Goal: Information Seeking & Learning: Learn about a topic

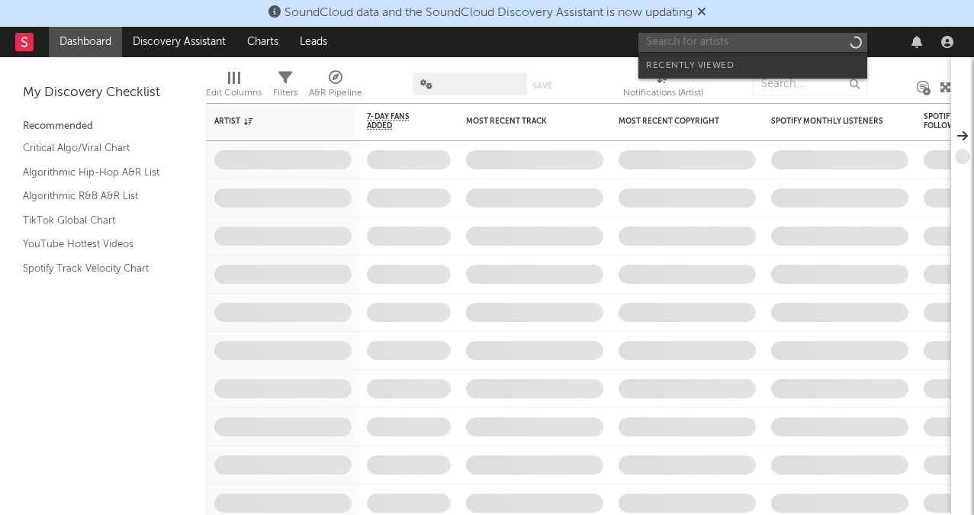
click at [734, 34] on input "text" at bounding box center [752, 42] width 229 height 19
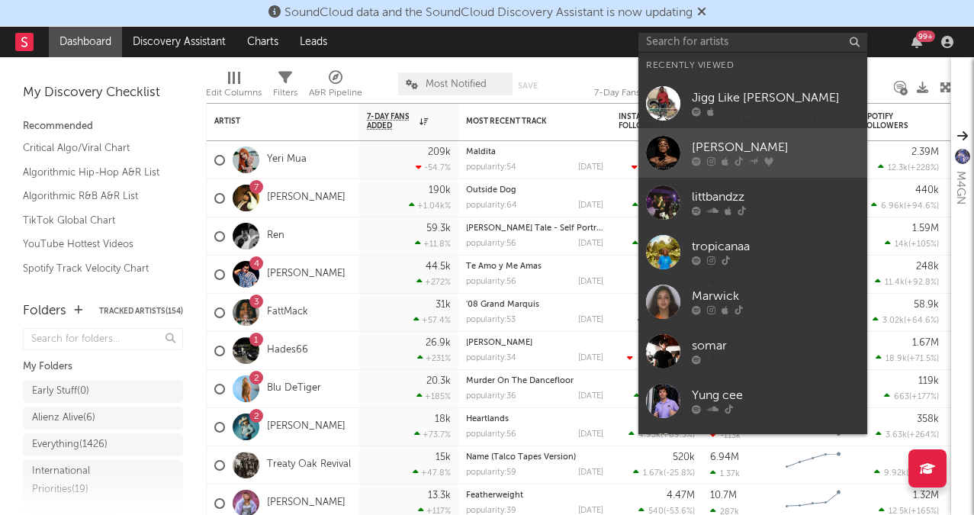
click at [747, 157] on div at bounding box center [776, 161] width 168 height 9
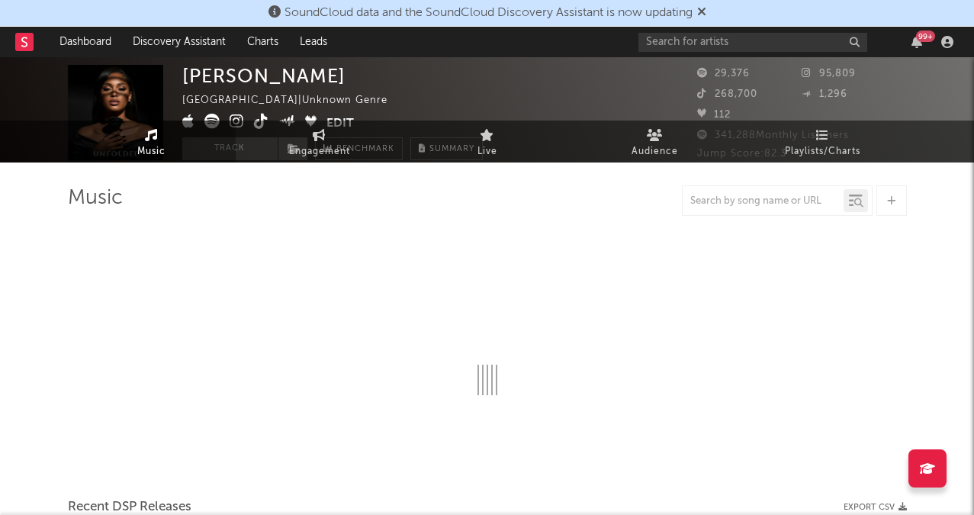
select select "1w"
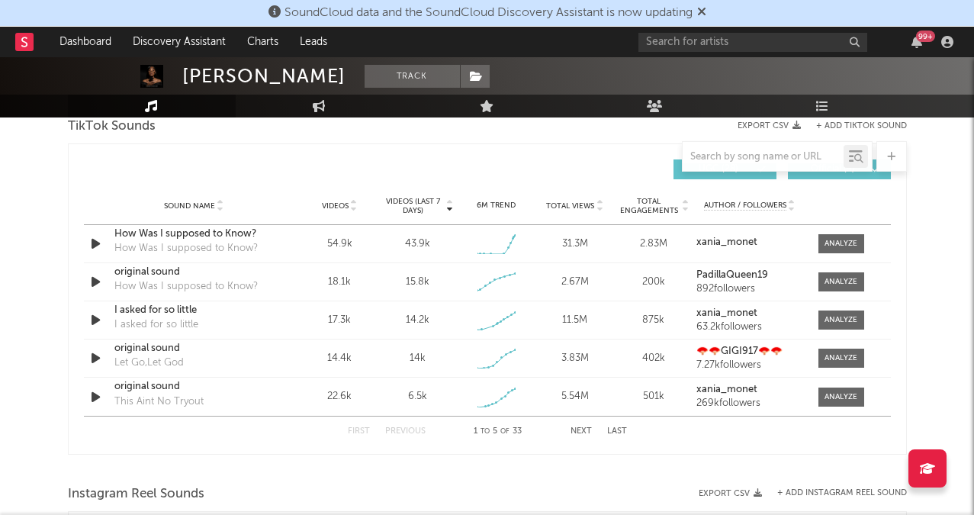
scroll to position [1064, 0]
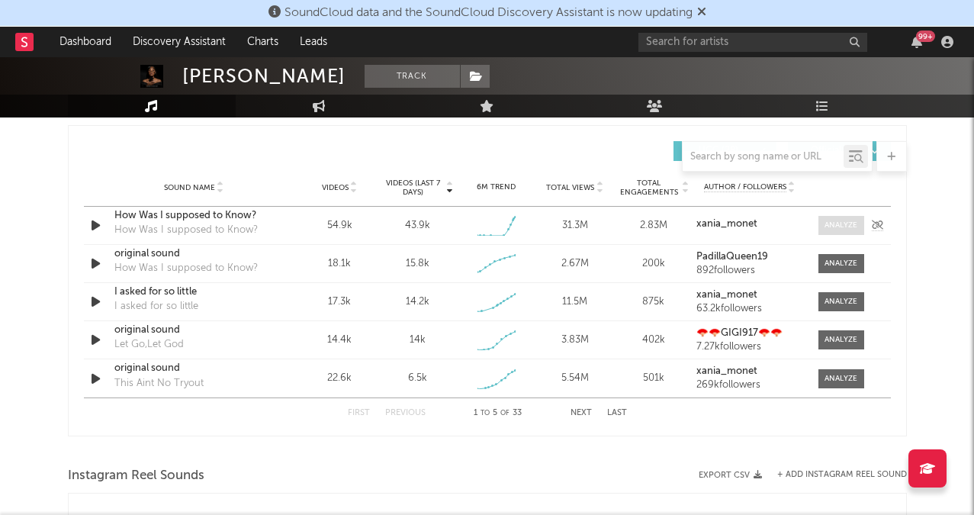
click at [833, 226] on div at bounding box center [840, 225] width 33 height 11
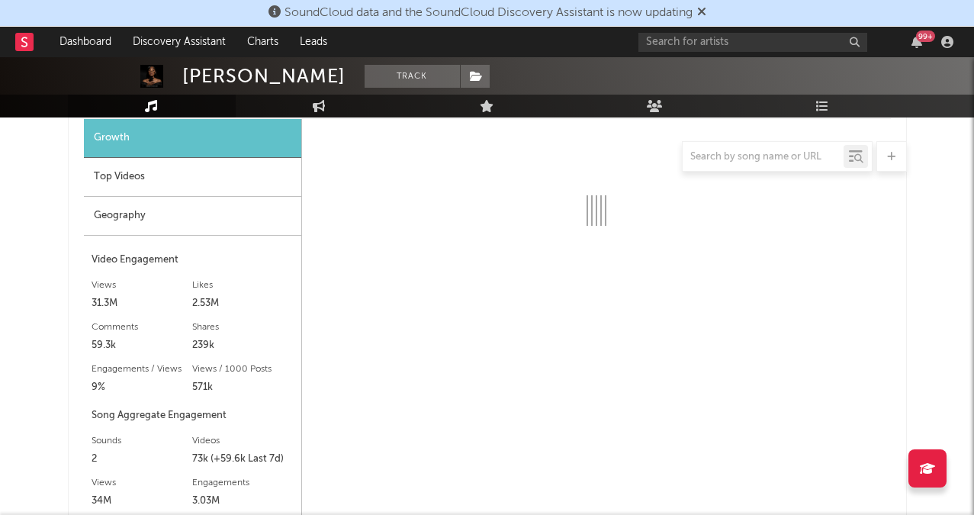
scroll to position [1225, 0]
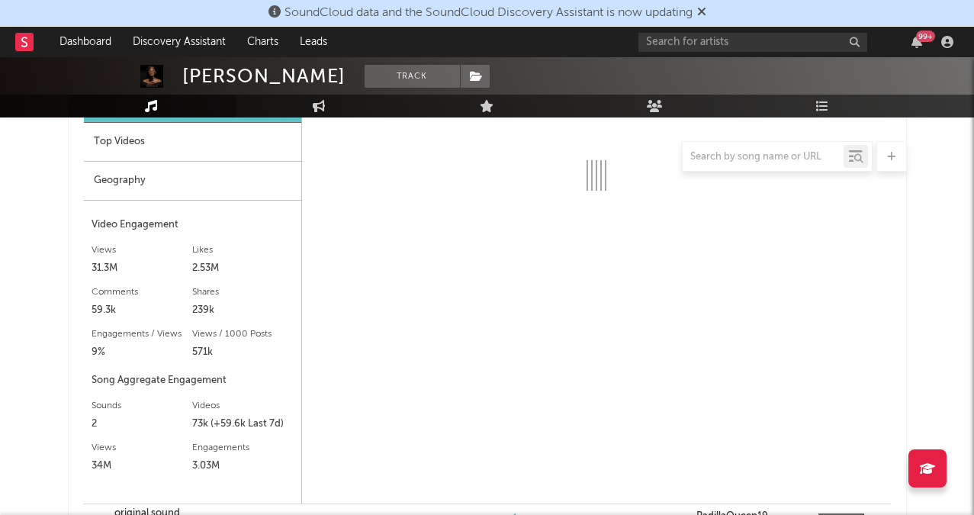
select select "1w"
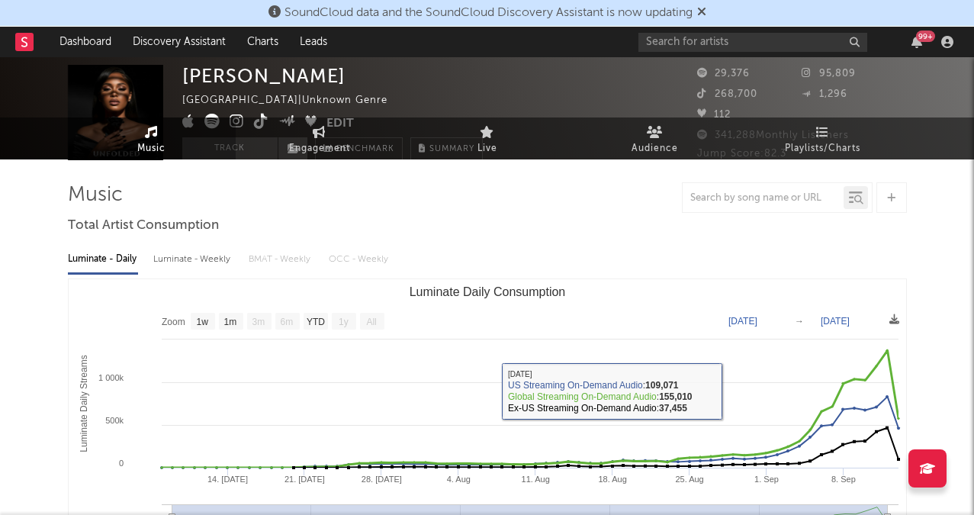
scroll to position [0, 0]
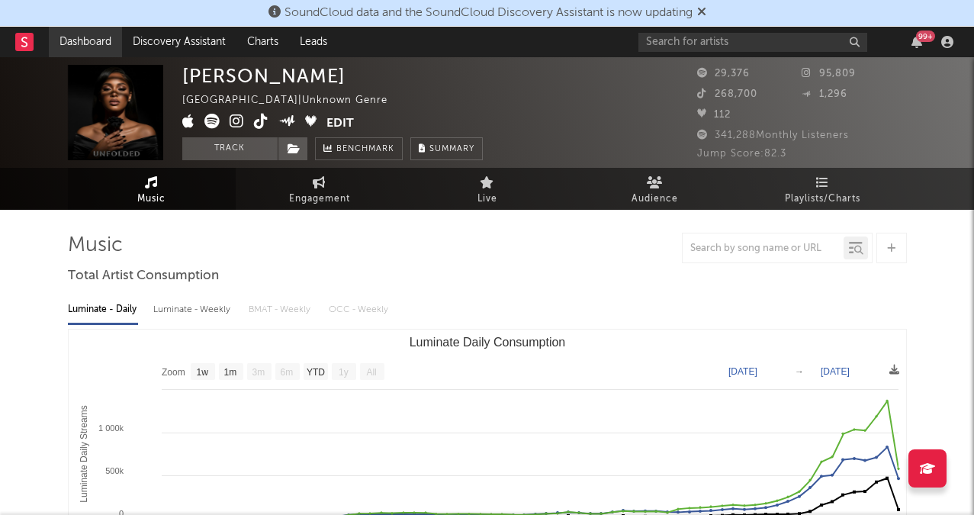
click at [90, 56] on link "Dashboard" at bounding box center [85, 42] width 73 height 31
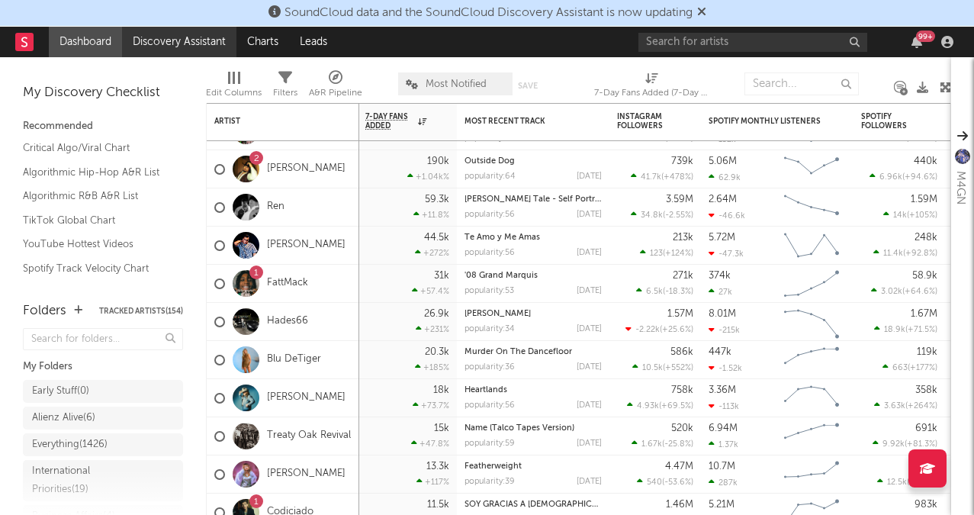
click at [185, 34] on link "Discovery Assistant" at bounding box center [179, 42] width 114 height 31
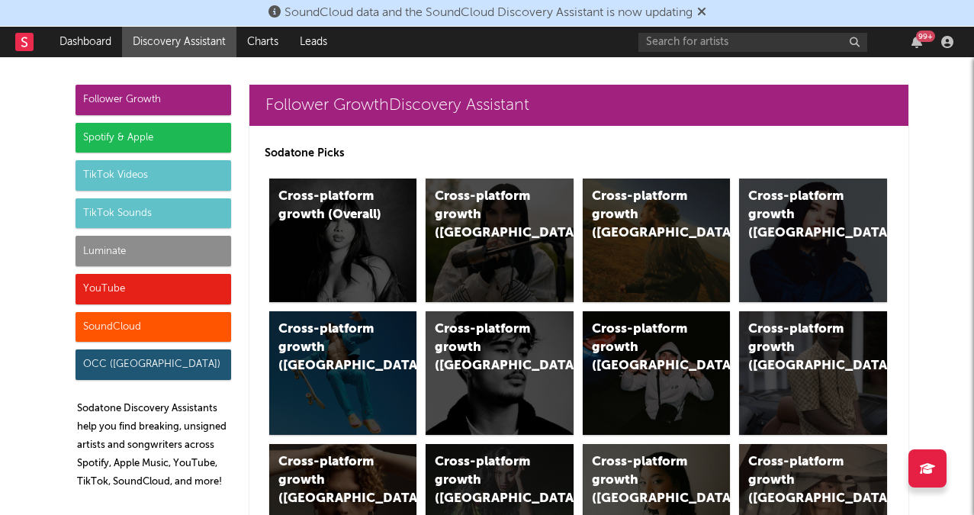
click at [120, 241] on div "Luminate" at bounding box center [153, 251] width 156 height 31
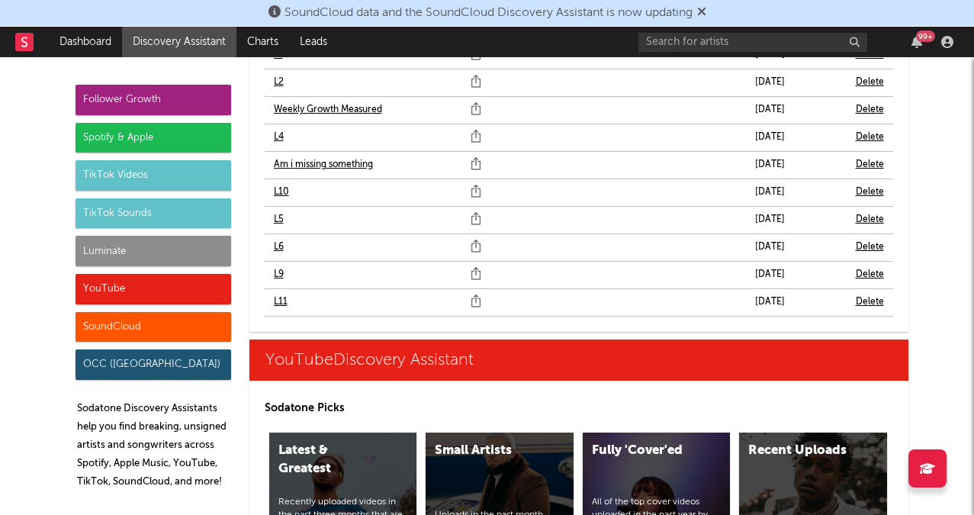
scroll to position [9333, 0]
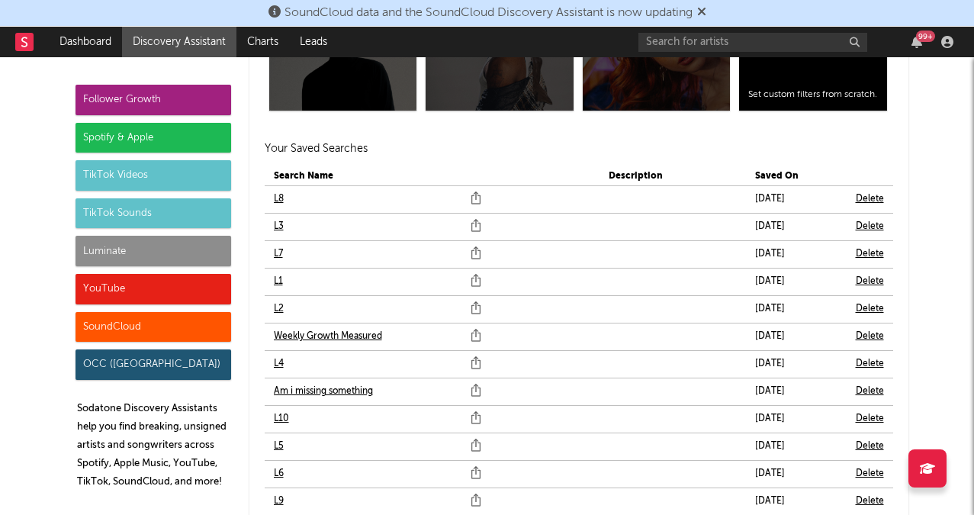
click at [281, 417] on link "L10" at bounding box center [281, 419] width 15 height 18
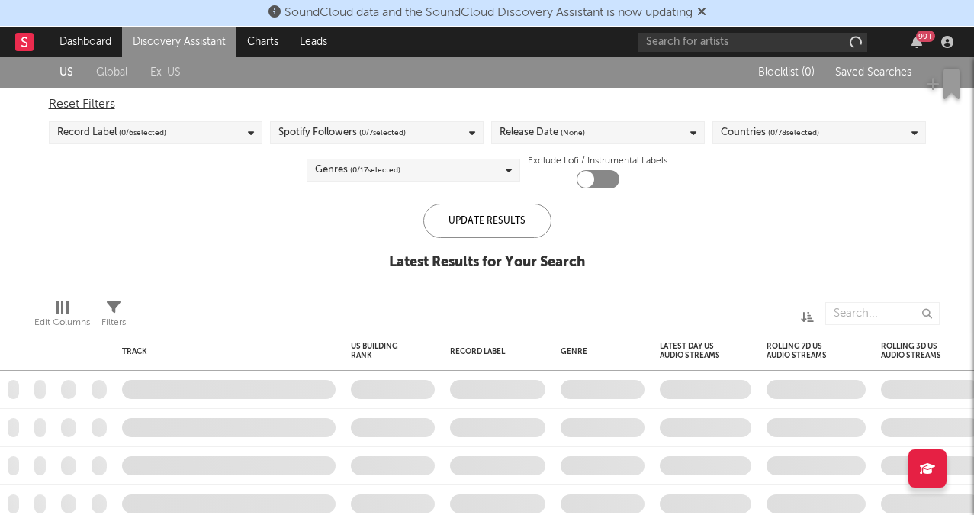
checkbox input "true"
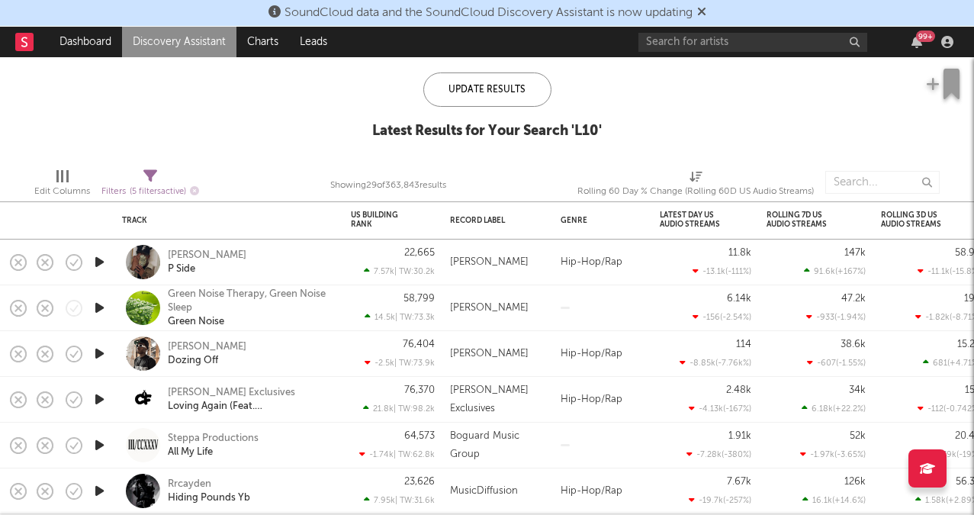
click at [106, 258] on icon "button" at bounding box center [100, 261] width 16 height 19
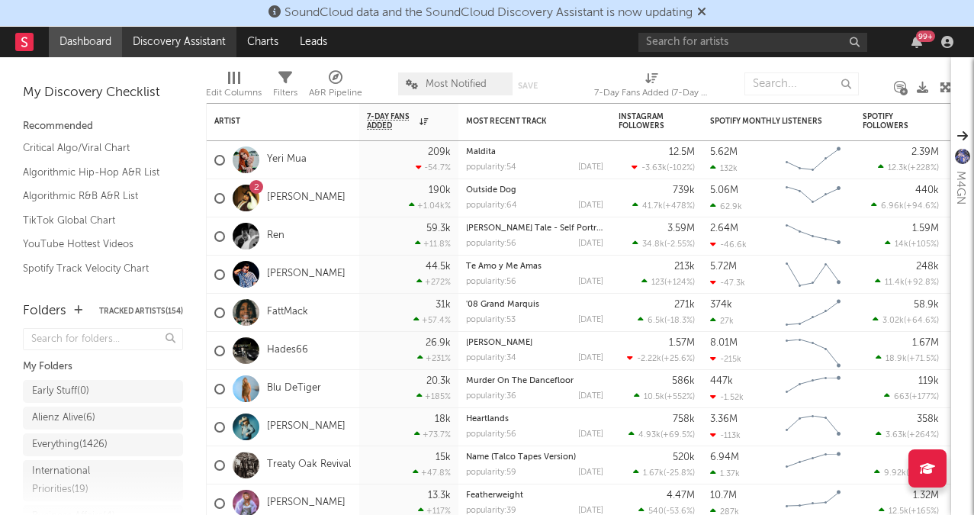
click at [160, 46] on link "Discovery Assistant" at bounding box center [179, 42] width 114 height 31
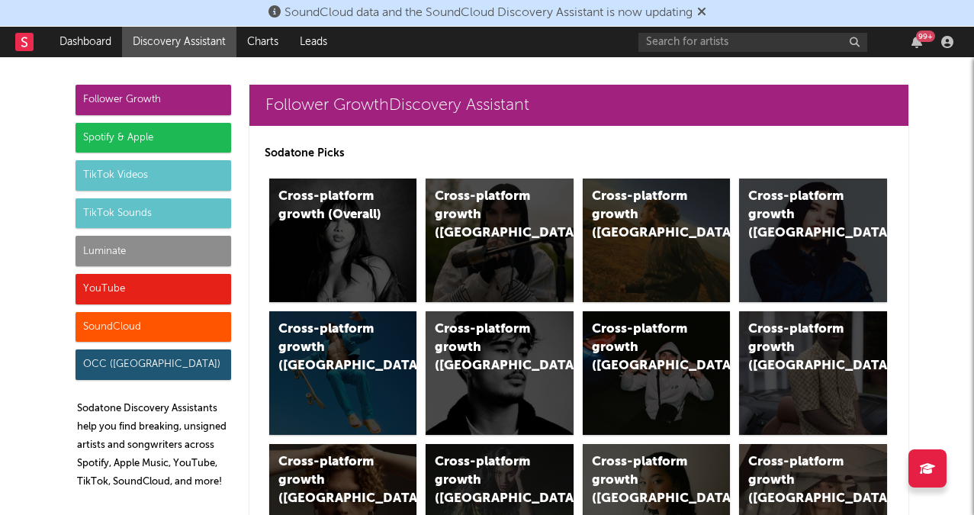
click at [178, 255] on div "Luminate" at bounding box center [153, 251] width 156 height 31
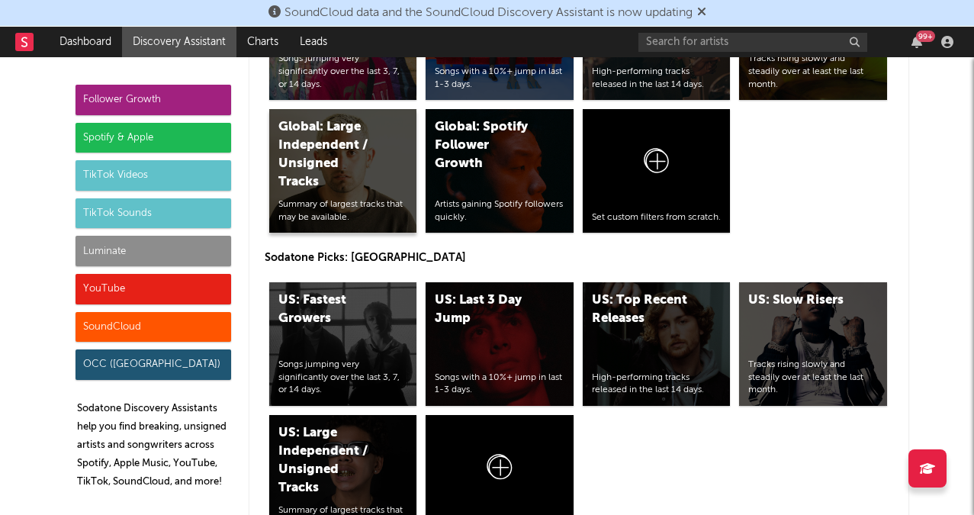
scroll to position [7833, 0]
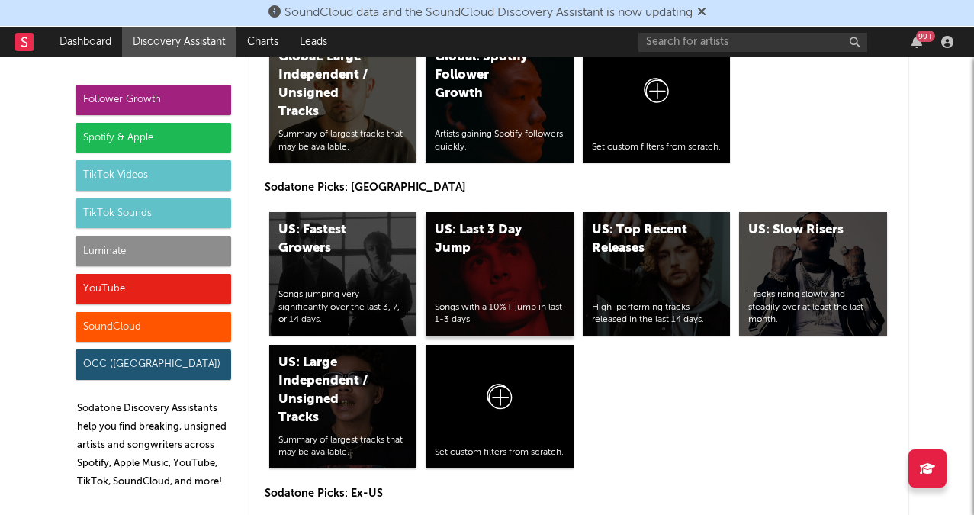
click at [536, 271] on div "US: Last 3 Day Jump Songs with a 10%+ jump in last 1-3 days." at bounding box center [500, 274] width 148 height 124
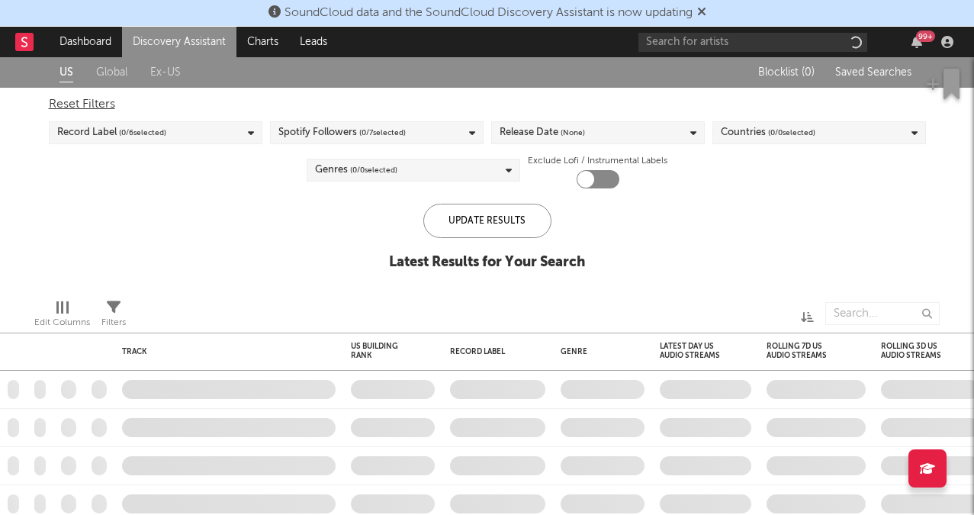
checkbox input "true"
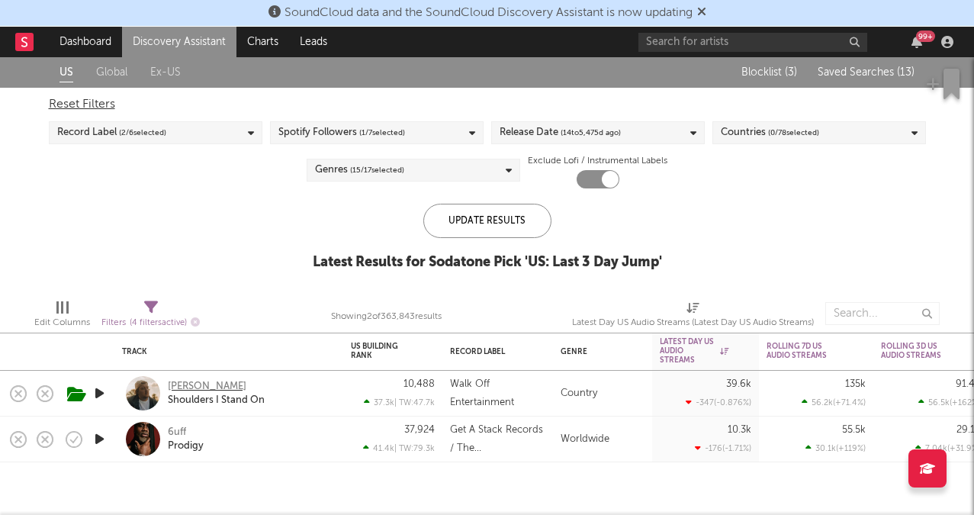
click at [174, 390] on div "Gareth" at bounding box center [207, 387] width 79 height 14
click at [174, 426] on div "6uff" at bounding box center [177, 433] width 18 height 14
click at [178, 430] on div "6uff" at bounding box center [177, 433] width 18 height 14
click at [217, 42] on link "Discovery Assistant" at bounding box center [179, 42] width 114 height 31
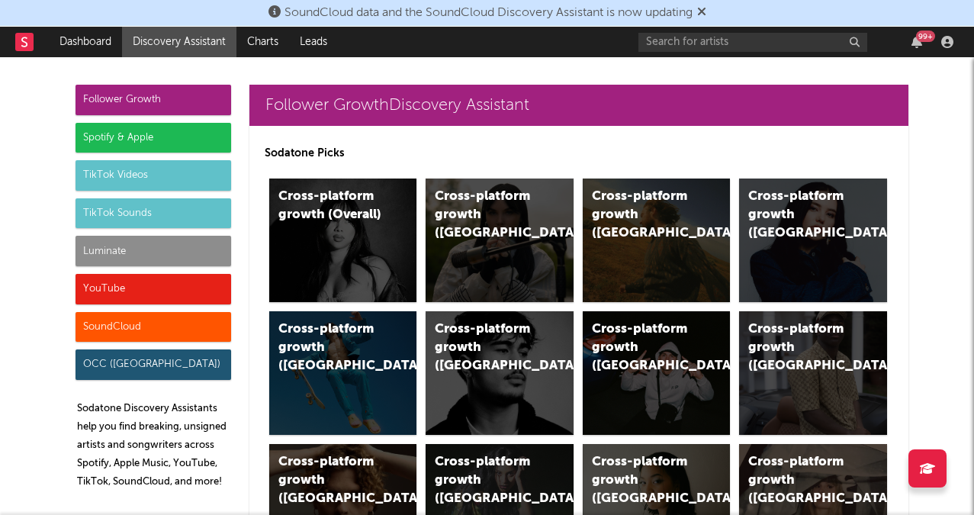
click at [146, 249] on div "Luminate" at bounding box center [153, 251] width 156 height 31
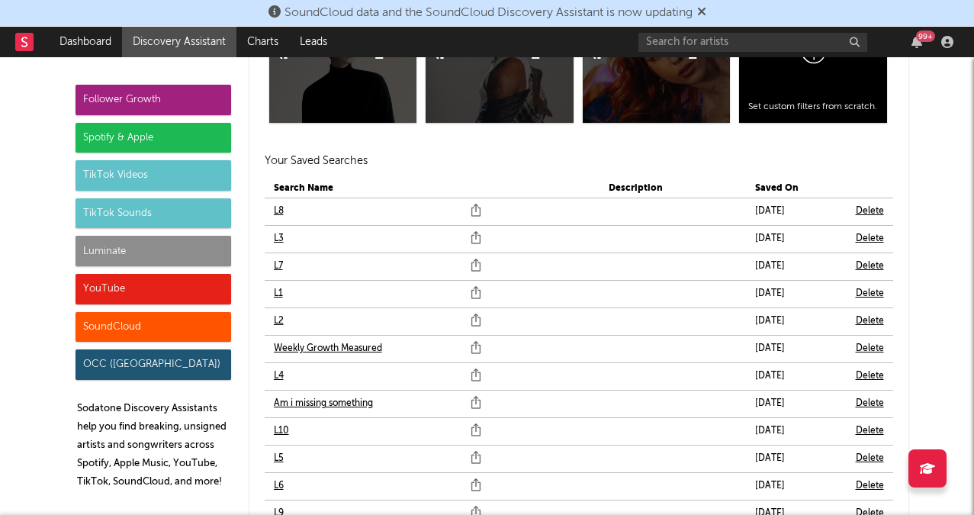
scroll to position [9321, 0]
click at [311, 398] on link "Am i missing something" at bounding box center [323, 402] width 99 height 18
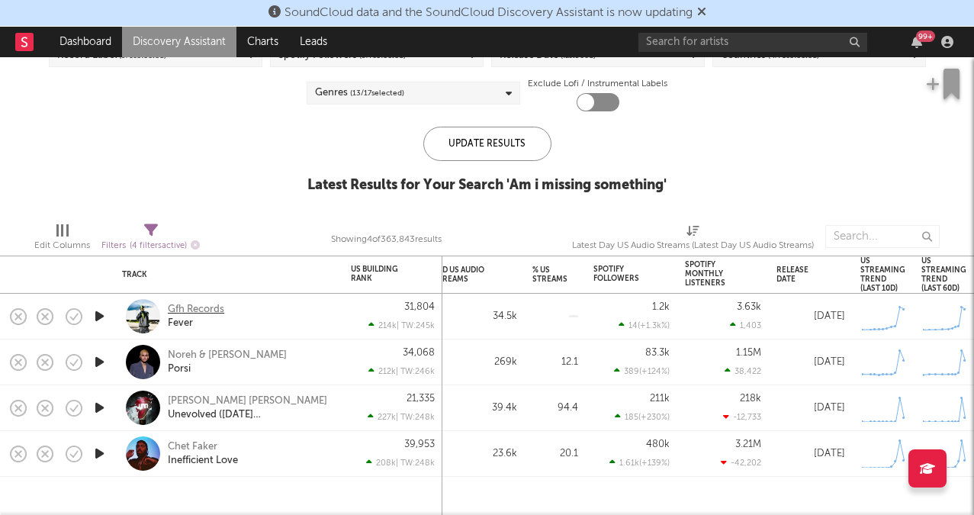
click at [188, 310] on div "Gfh Records" at bounding box center [196, 310] width 56 height 14
click at [177, 350] on div "Noreh & Sin Bandera" at bounding box center [227, 356] width 119 height 14
click at [204, 445] on div "Chet Faker" at bounding box center [193, 447] width 50 height 14
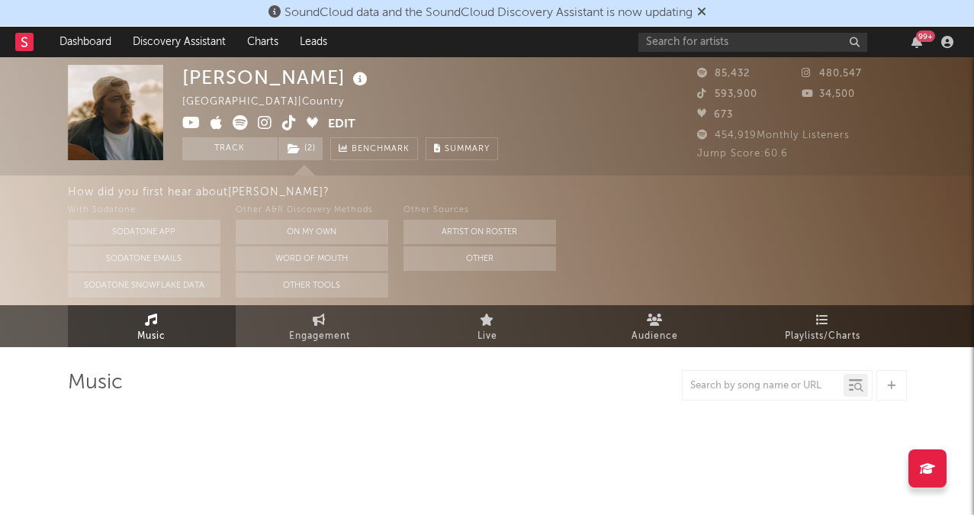
select select "6m"
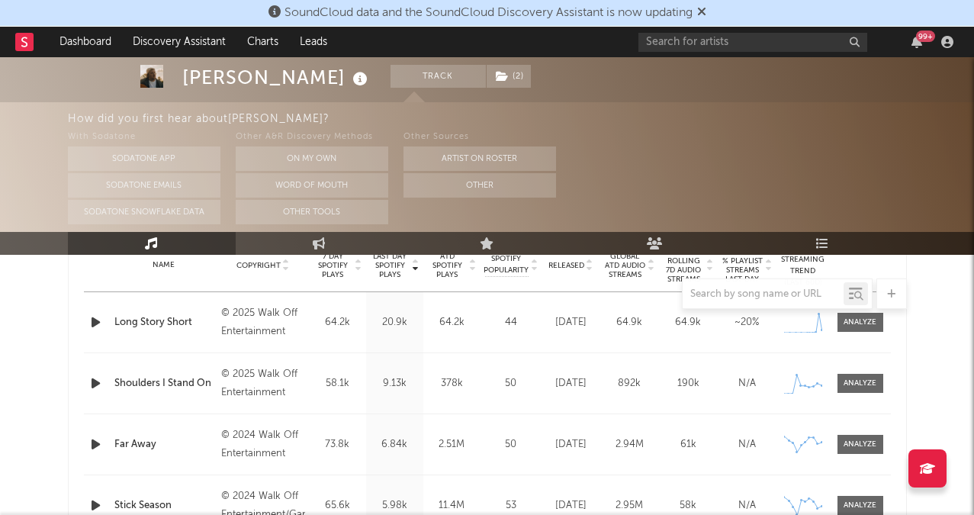
scroll to position [623, 0]
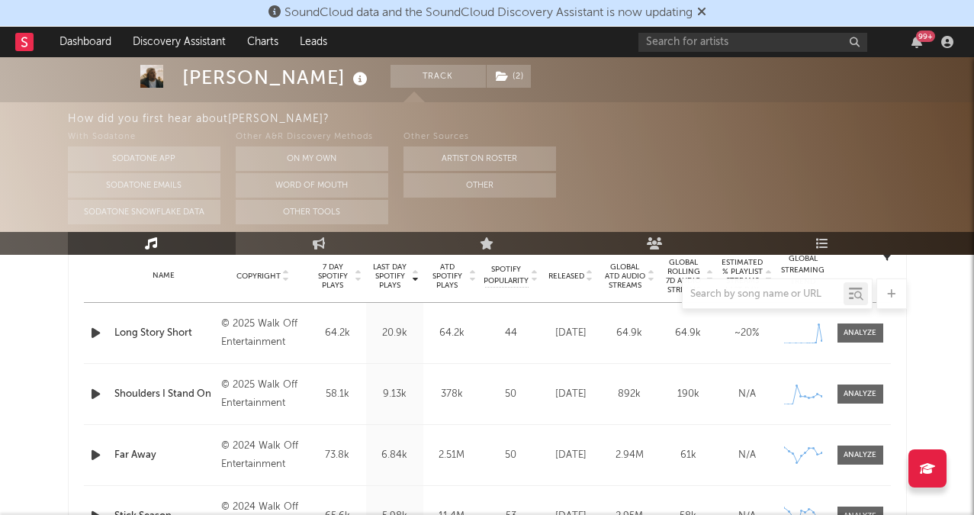
click at [94, 329] on icon "button" at bounding box center [96, 332] width 16 height 19
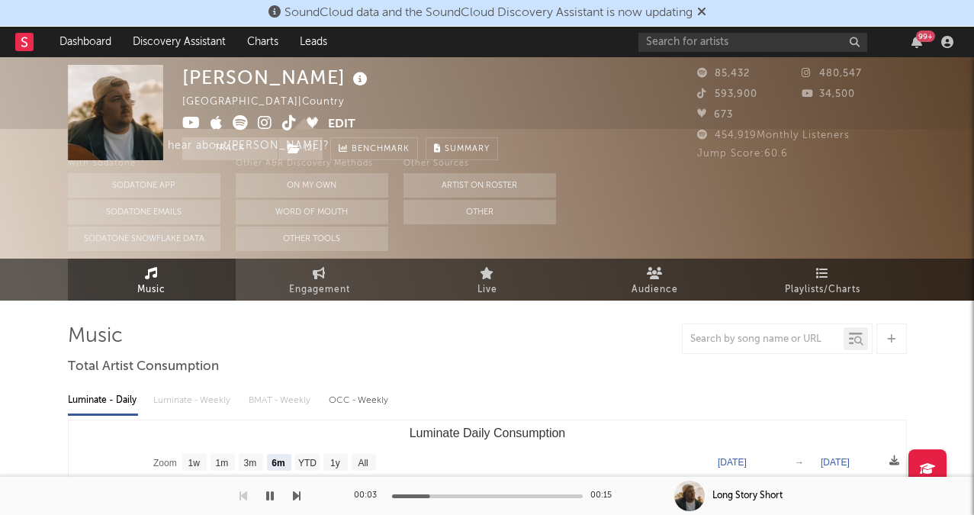
scroll to position [0, 0]
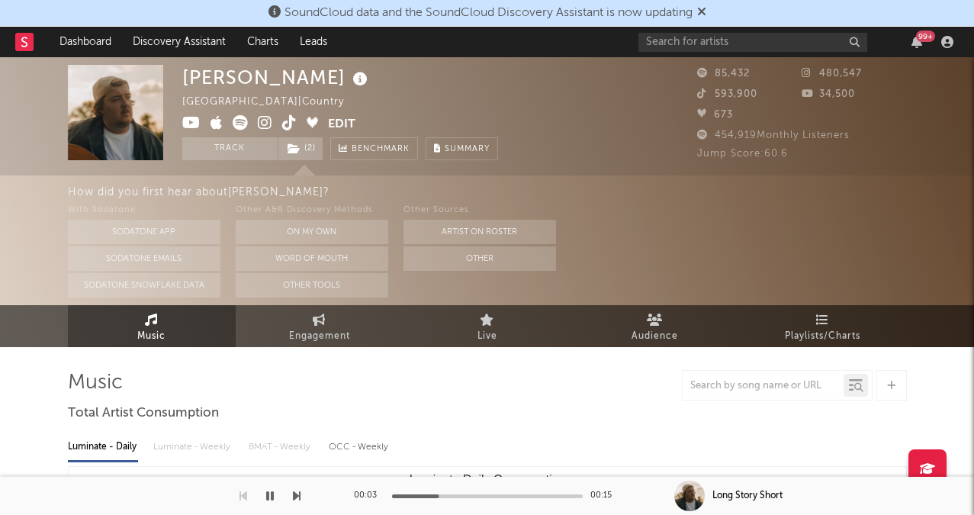
click at [264, 124] on icon at bounding box center [265, 122] width 14 height 15
click at [291, 125] on icon at bounding box center [289, 122] width 14 height 15
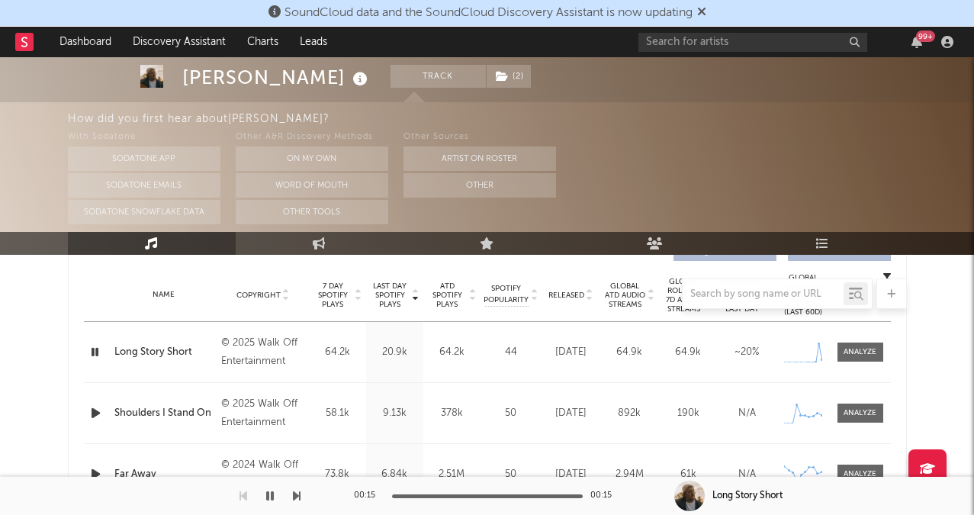
scroll to position [613, 0]
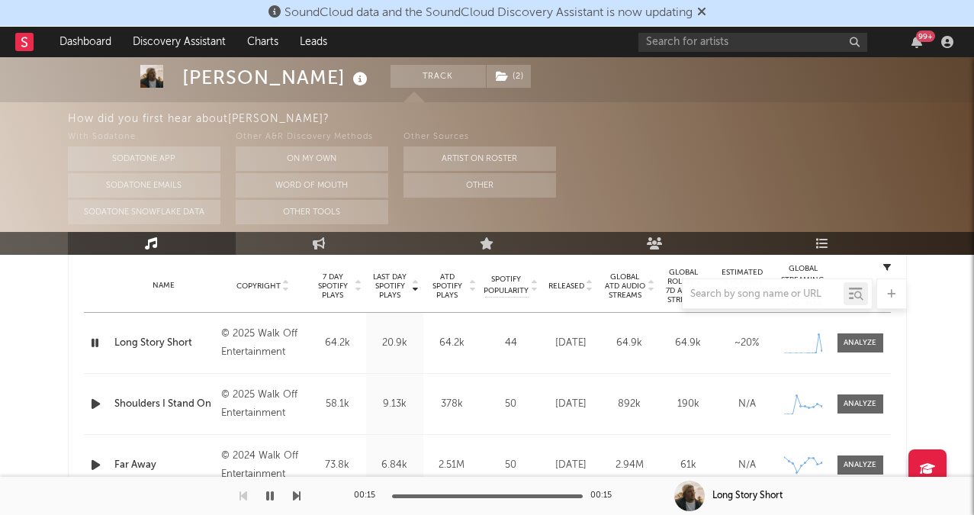
click at [873, 353] on div "Name Long Story Short Copyright © 2025 Walk Off Entertainment Label Walk Off En…" at bounding box center [487, 343] width 807 height 60
click at [875, 336] on span at bounding box center [860, 342] width 46 height 19
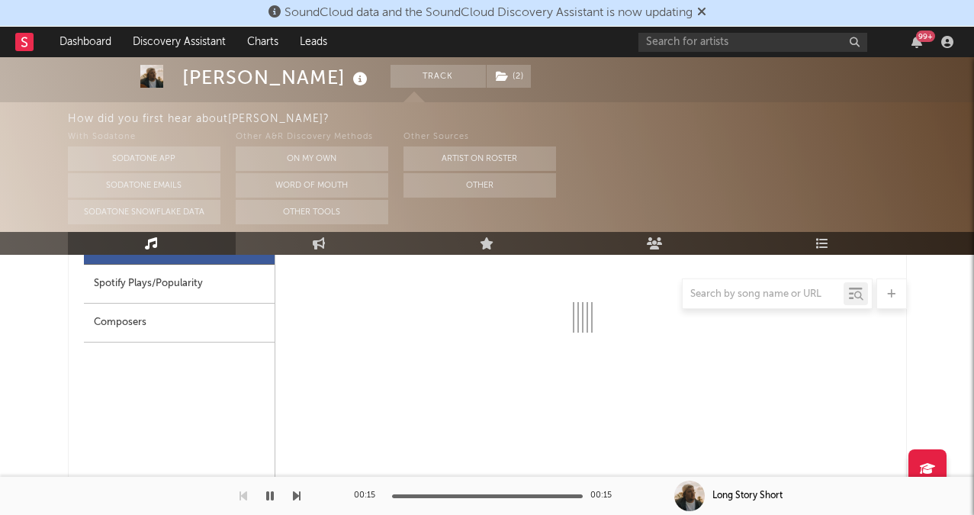
scroll to position [791, 0]
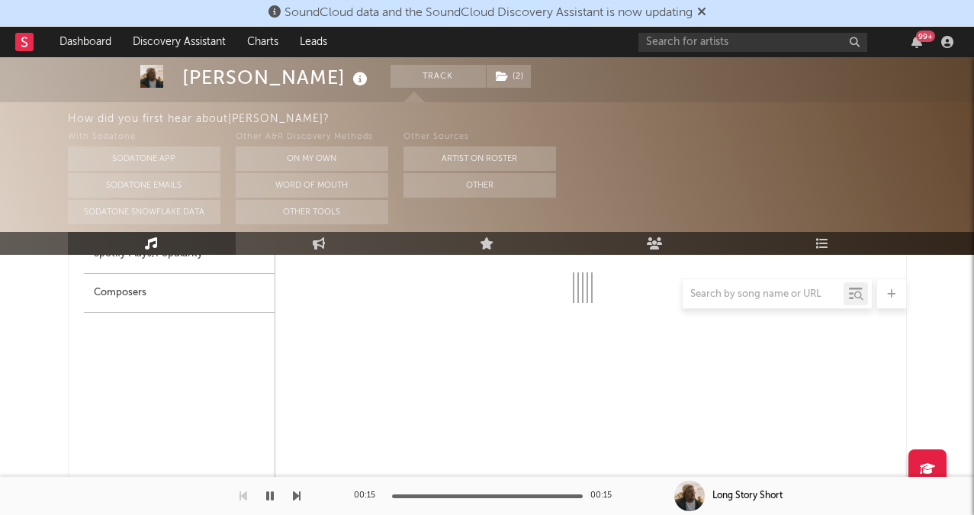
select select "1w"
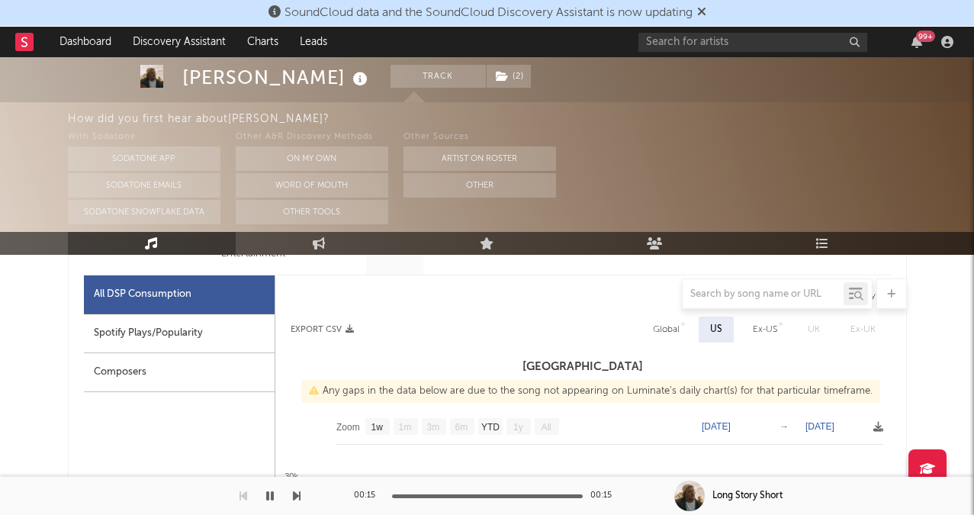
click at [681, 332] on div "Global" at bounding box center [666, 329] width 50 height 26
select select "1w"
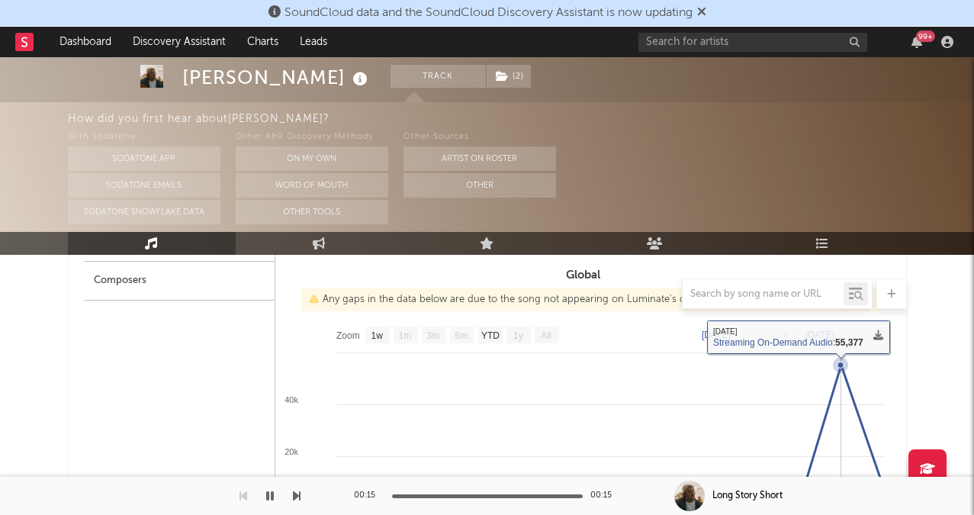
scroll to position [789, 0]
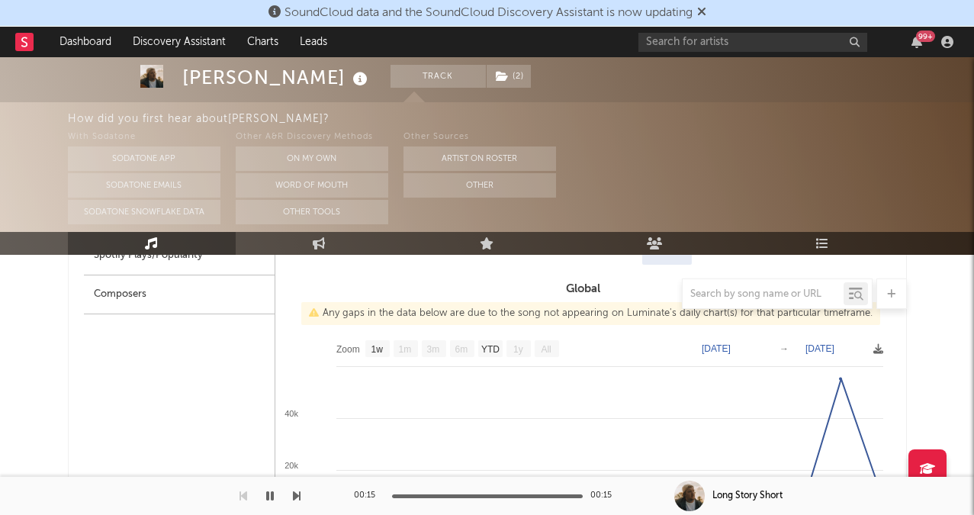
drag, startPoint x: 417, startPoint y: 310, endPoint x: 403, endPoint y: 310, distance: 14.5
click at [405, 310] on div "Any gaps in the data below are due to the song not appearing on Luminate's dail…" at bounding box center [590, 313] width 579 height 23
click at [331, 244] on link "Engagement" at bounding box center [320, 243] width 168 height 23
select select "1w"
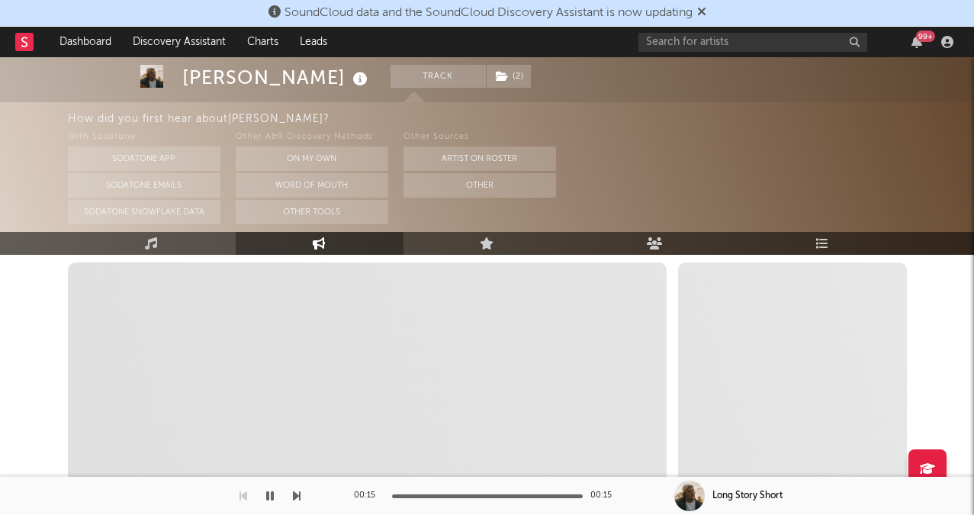
select select "1m"
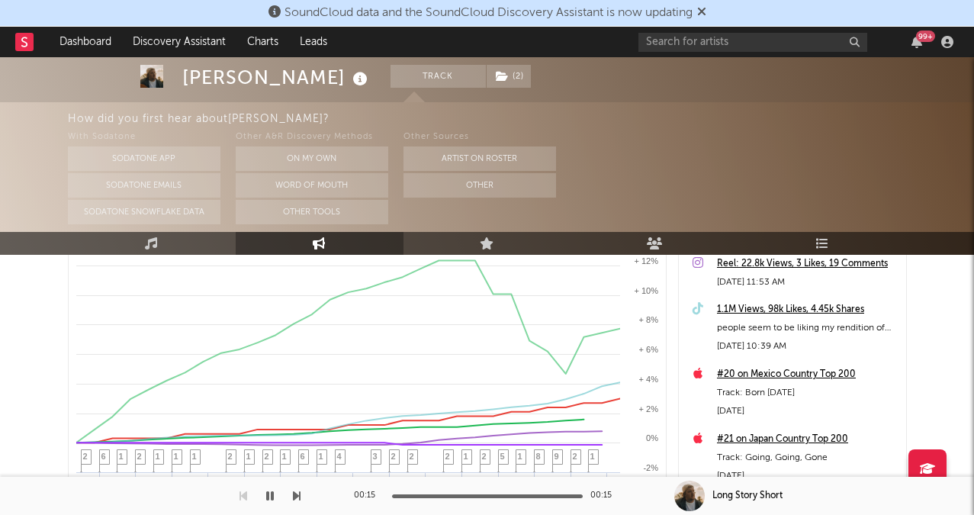
scroll to position [313, 0]
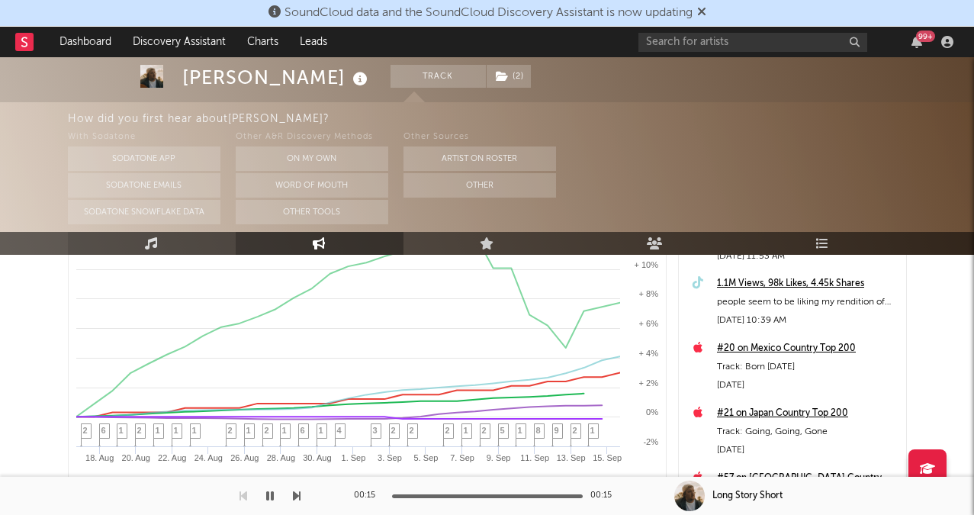
drag, startPoint x: 177, startPoint y: 238, endPoint x: 191, endPoint y: 248, distance: 17.6
click at [176, 238] on link "Music" at bounding box center [152, 243] width 168 height 23
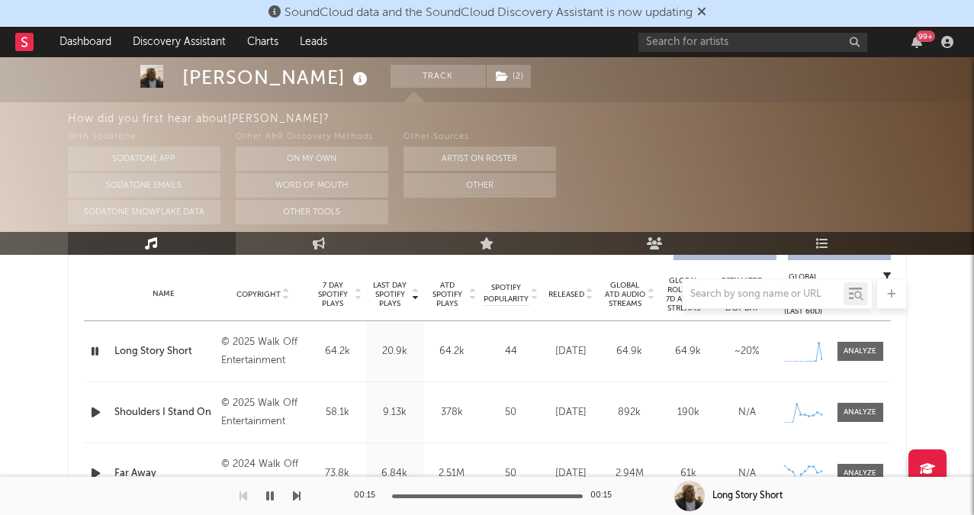
select select "6m"
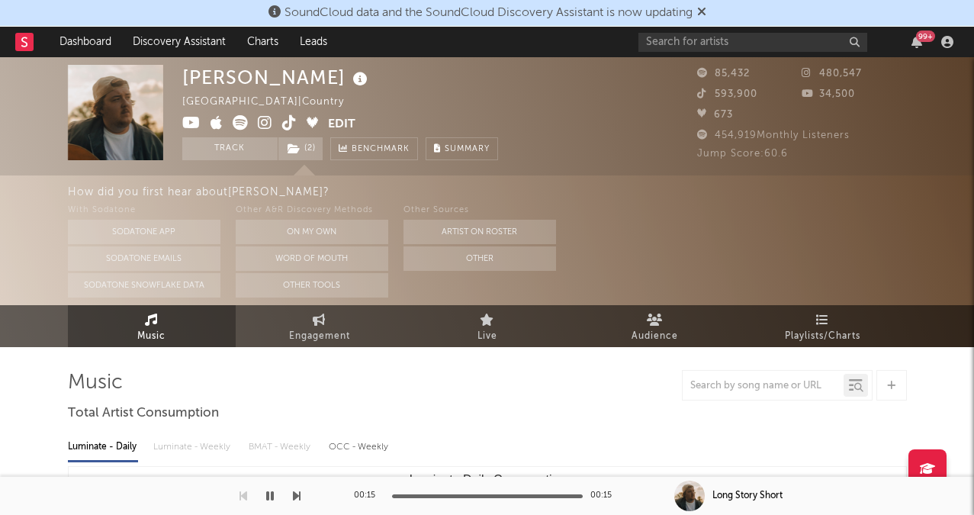
click at [287, 124] on icon at bounding box center [289, 122] width 14 height 15
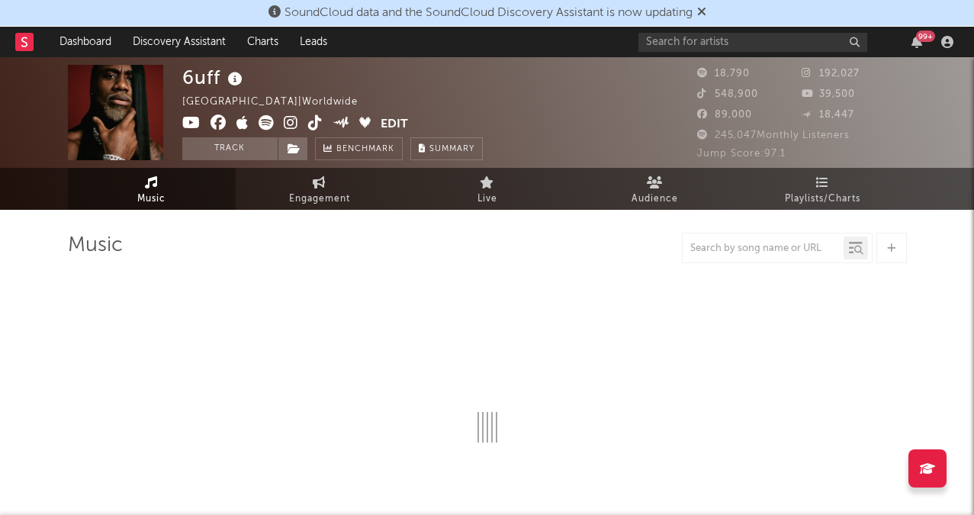
select select "6m"
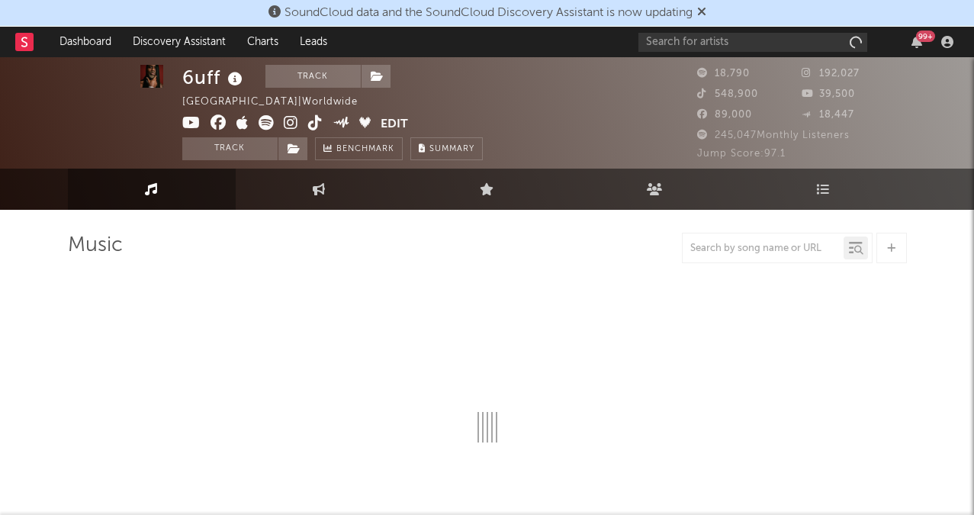
select select "6m"
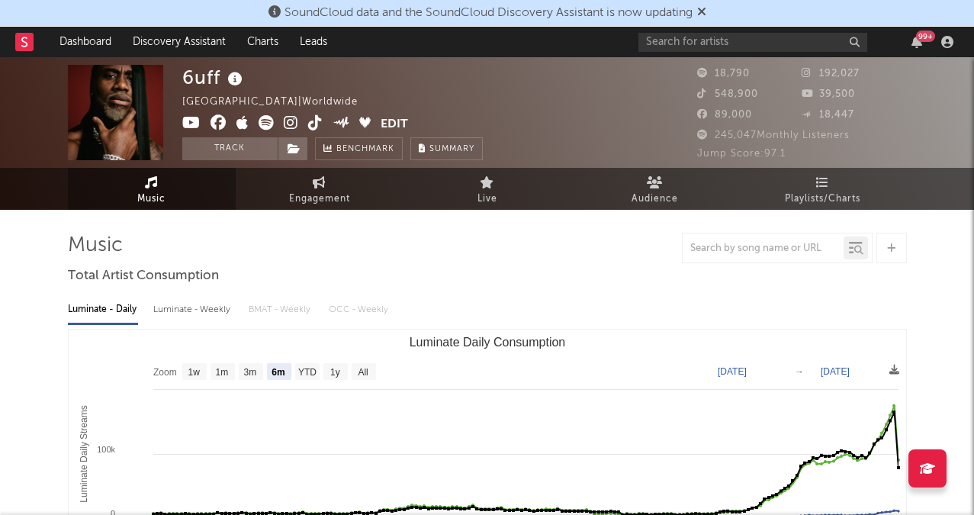
click at [291, 119] on icon at bounding box center [291, 122] width 14 height 15
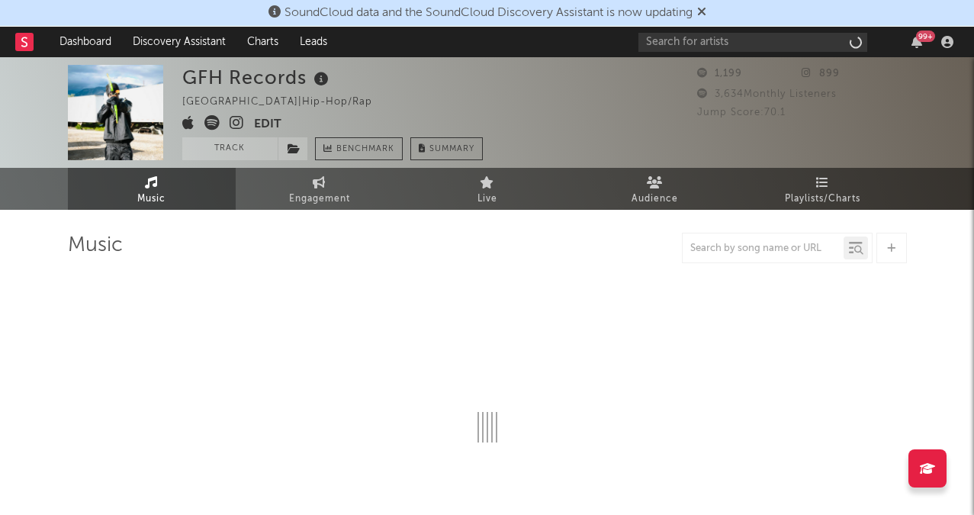
select select "6m"
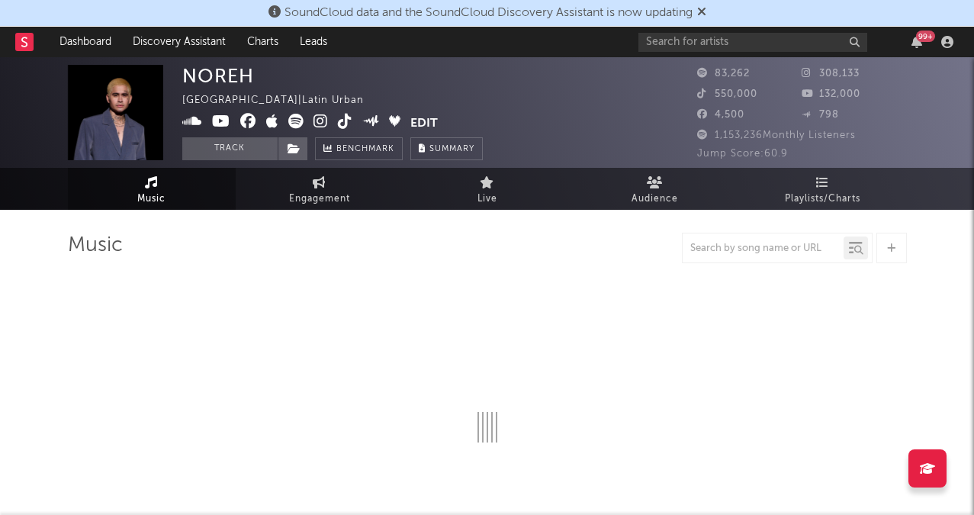
select select "6m"
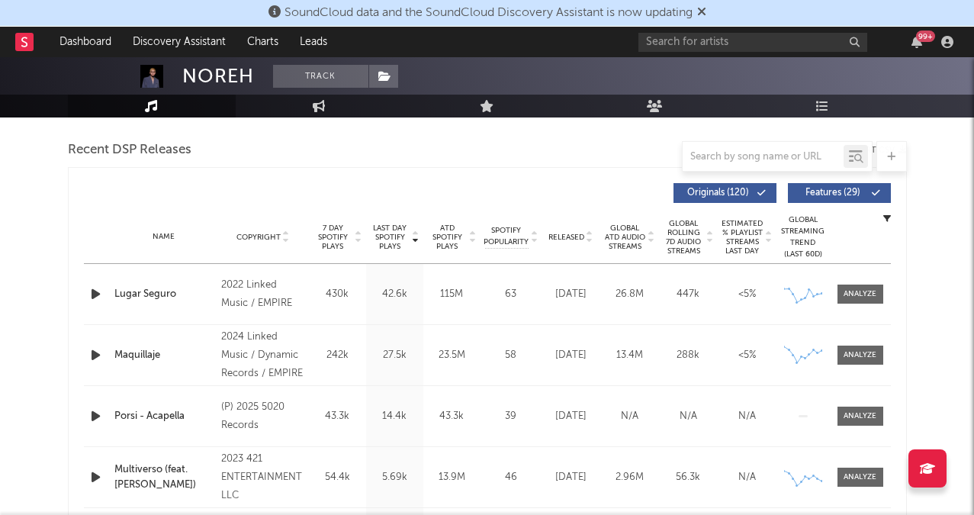
scroll to position [586, 0]
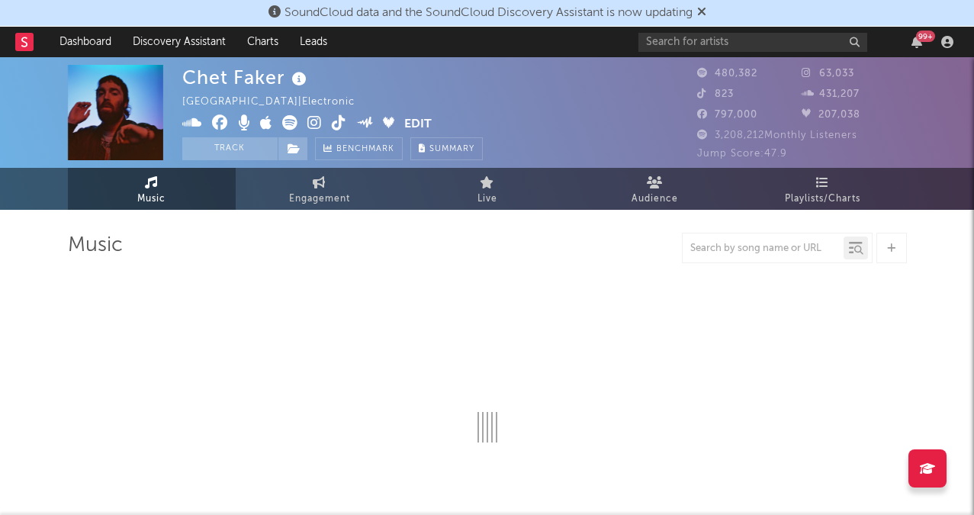
select select "6m"
